Goal: Information Seeking & Learning: Learn about a topic

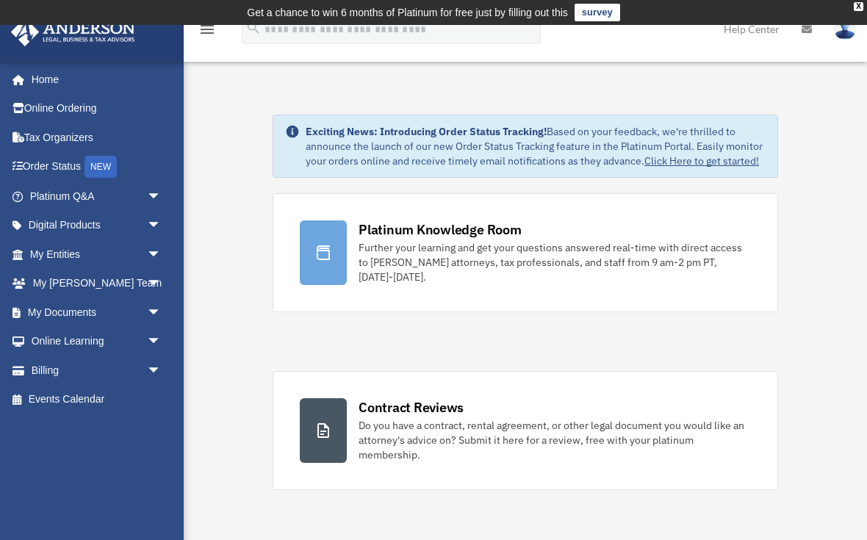
click at [96, 408] on link "Events Calendar" at bounding box center [96, 399] width 173 height 29
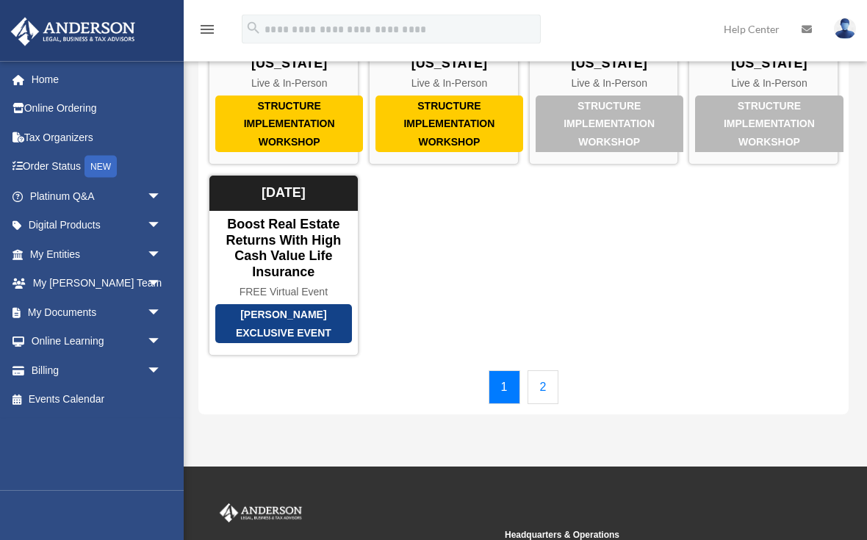
scroll to position [162, 0]
click at [544, 374] on link "2" at bounding box center [544, 387] width 32 height 34
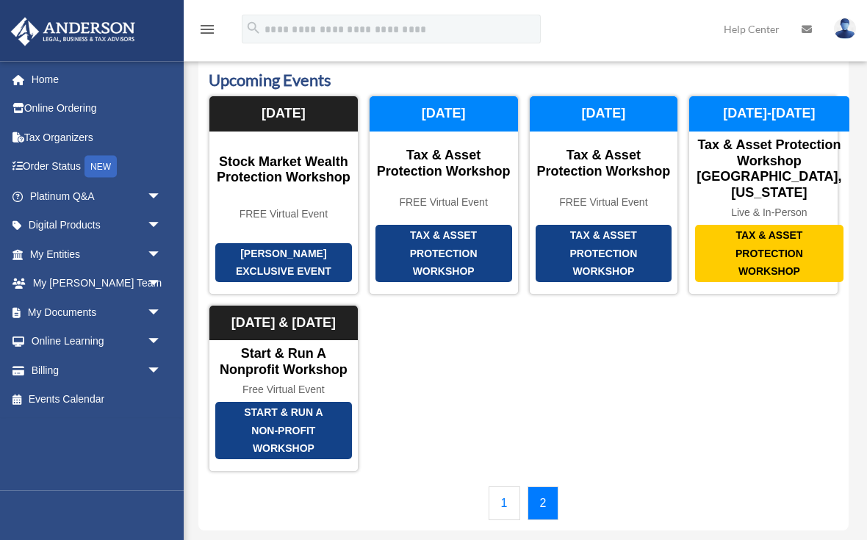
scroll to position [65, 0]
click at [309, 367] on div "Start & Run a Nonprofit Workshop" at bounding box center [283, 362] width 148 height 32
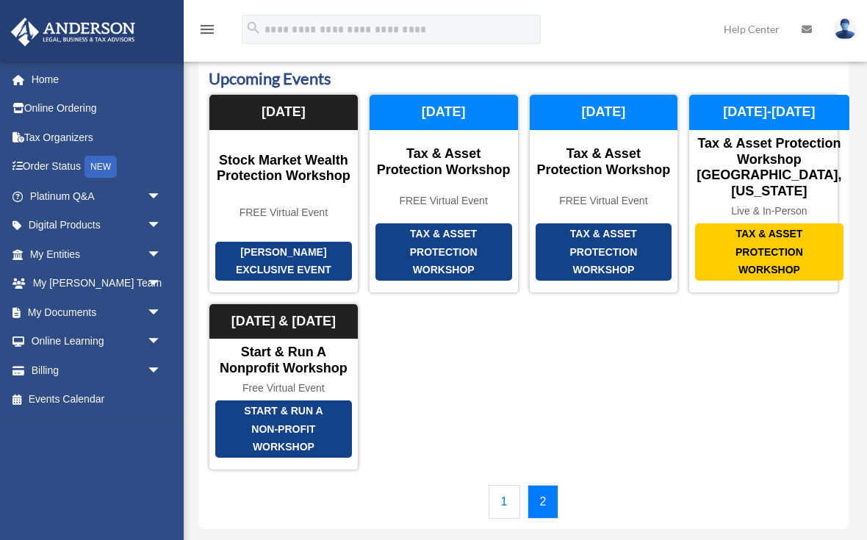
click at [215, 29] on icon "menu" at bounding box center [207, 30] width 18 height 18
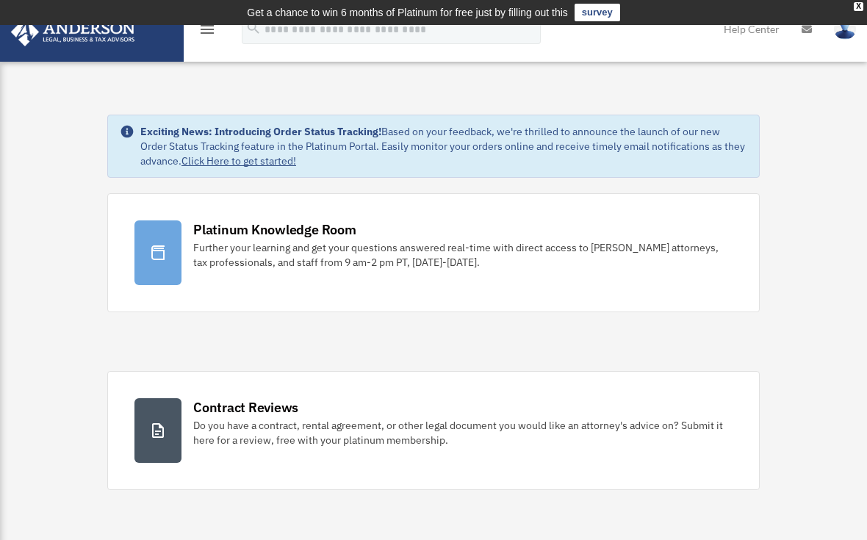
click at [320, 238] on div "Platinum Knowledge Room" at bounding box center [274, 229] width 163 height 18
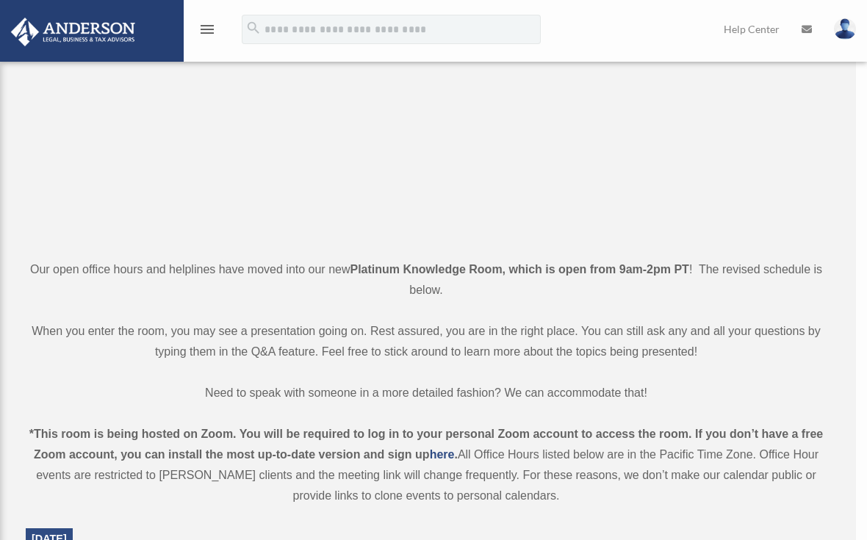
scroll to position [226, 0]
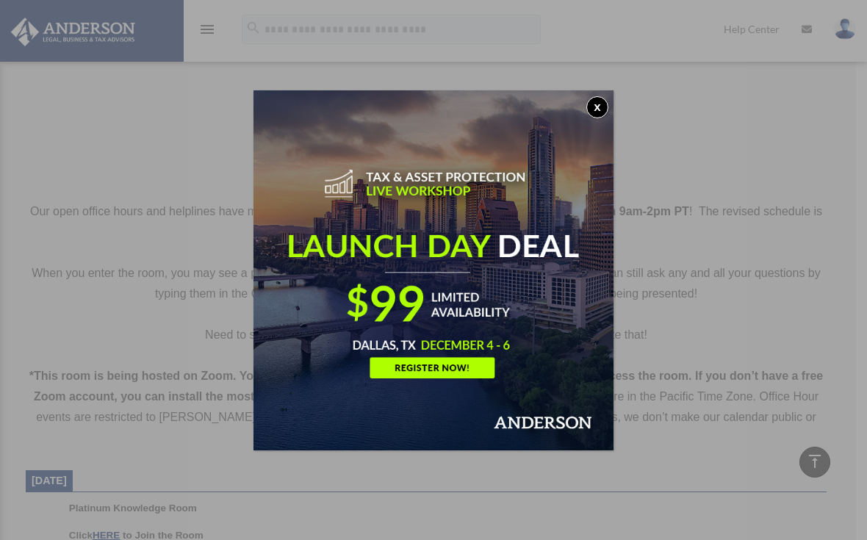
click at [593, 111] on button "x" at bounding box center [597, 107] width 22 height 22
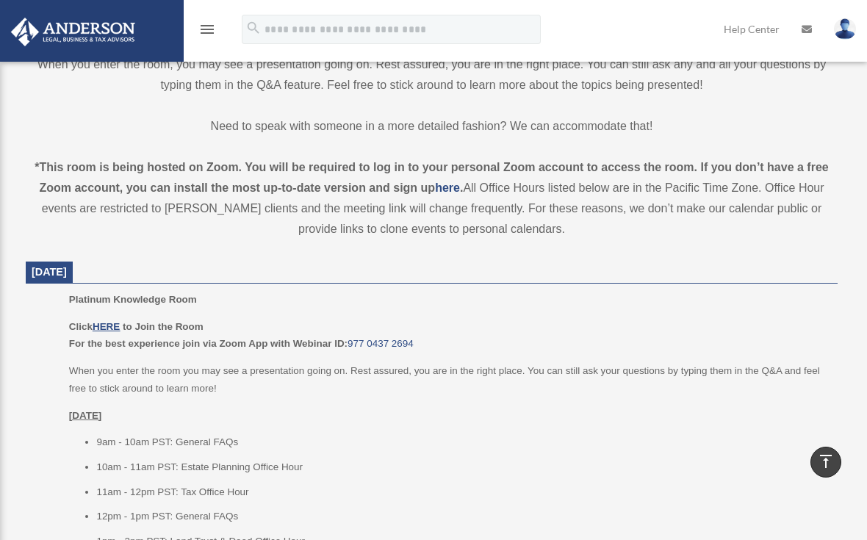
scroll to position [447, 0]
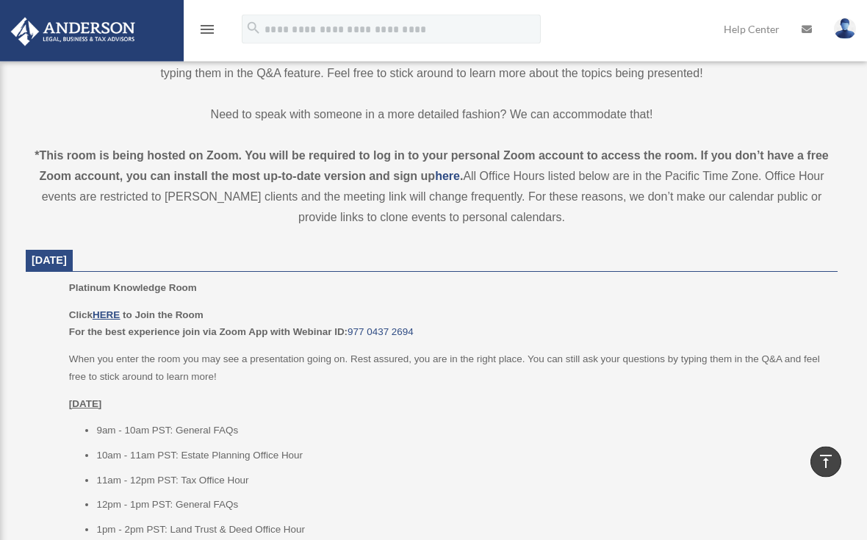
click at [118, 310] on u "HERE" at bounding box center [106, 315] width 27 height 11
